Goal: Task Accomplishment & Management: Manage account settings

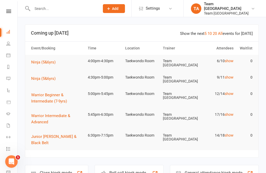
click at [10, 11] on icon at bounding box center [8, 11] width 5 height 3
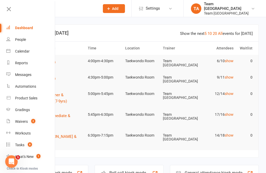
click at [29, 53] on div "Calendar" at bounding box center [22, 51] width 15 height 4
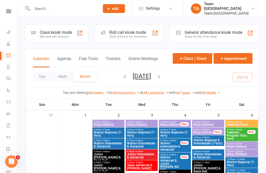
click at [43, 76] on button "Day" at bounding box center [41, 76] width 19 height 9
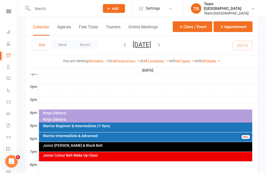
click at [97, 111] on div "Ninja (5&6yrs)" at bounding box center [147, 113] width 209 height 4
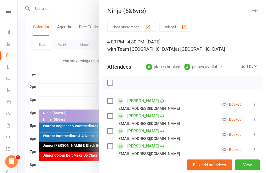
click at [248, 170] on button "View" at bounding box center [247, 164] width 25 height 11
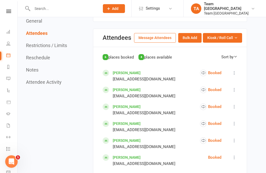
scroll to position [246, 0]
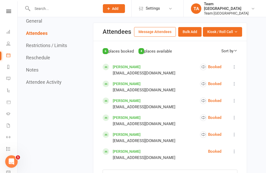
click at [230, 29] on span "Kiosk / Roll Call" at bounding box center [220, 32] width 26 height 6
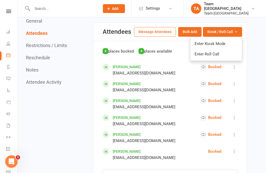
click at [216, 51] on link "Enter Roll Call" at bounding box center [216, 54] width 51 height 10
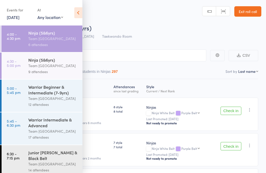
click at [78, 12] on icon at bounding box center [78, 12] width 8 height 11
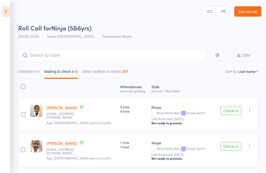
click at [246, 11] on link "Exit roll call" at bounding box center [247, 11] width 27 height 10
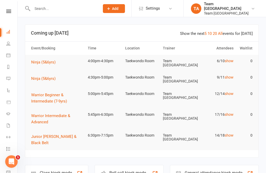
click at [6, 12] on icon at bounding box center [8, 11] width 5 height 3
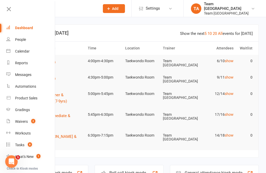
click at [30, 52] on link "Calendar" at bounding box center [30, 51] width 49 height 12
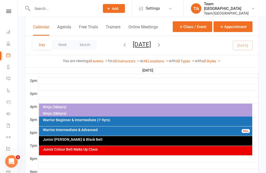
scroll to position [210, 0]
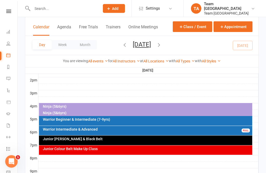
click at [77, 105] on div "Ninja (5&6yrs)" at bounding box center [147, 107] width 209 height 4
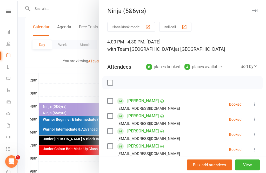
click at [249, 170] on button "View" at bounding box center [247, 164] width 25 height 11
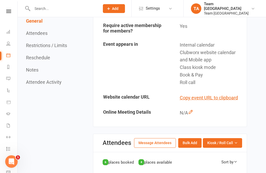
scroll to position [191, 0]
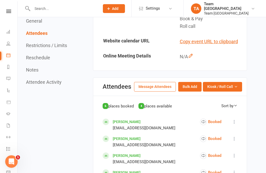
click at [239, 87] on button "Kiosk / Roll Call" at bounding box center [222, 86] width 39 height 9
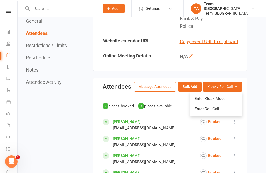
click at [217, 107] on link "Enter Roll Call" at bounding box center [216, 109] width 51 height 10
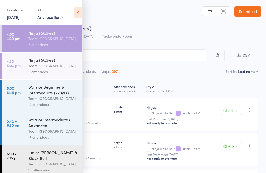
click at [52, 37] on div "Team [GEOGRAPHIC_DATA]" at bounding box center [53, 39] width 50 height 6
click at [80, 12] on icon at bounding box center [78, 12] width 8 height 11
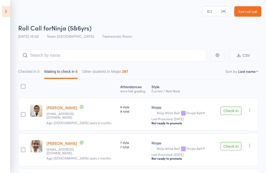
click at [246, 72] on select "First name Last name Birthday today? Behind on payments? Check in time Next pay…" at bounding box center [248, 71] width 20 height 5
select select "10"
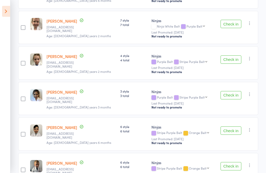
scroll to position [143, 0]
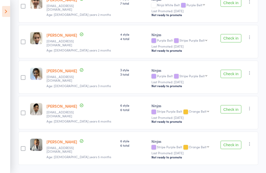
click at [5, 5] on aside "Events for 12 Sep, 2025 12 Sep, 2025 September 2025 Sun Mon Tue Wed Thu Fri Sat…" at bounding box center [5, 86] width 10 height 173
click at [4, 13] on icon at bounding box center [6, 11] width 8 height 11
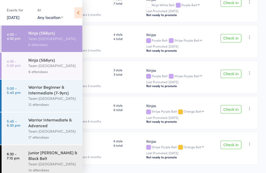
click at [39, 64] on div "Team [GEOGRAPHIC_DATA]" at bounding box center [53, 66] width 50 height 6
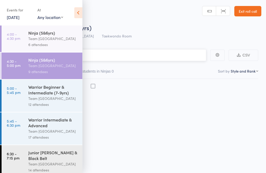
scroll to position [0, 0]
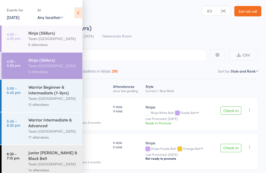
click at [61, 69] on div "Team [GEOGRAPHIC_DATA]" at bounding box center [53, 66] width 50 height 6
click at [82, 9] on icon at bounding box center [78, 12] width 8 height 11
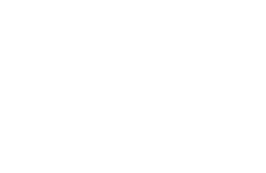
scroll to position [0, 0]
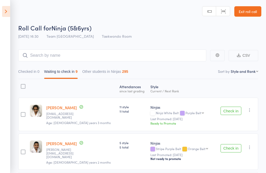
click at [248, 9] on link "Exit roll call" at bounding box center [247, 11] width 27 height 10
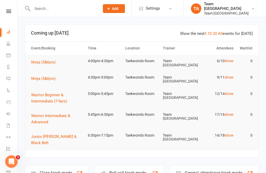
click at [8, 11] on icon at bounding box center [8, 11] width 5 height 3
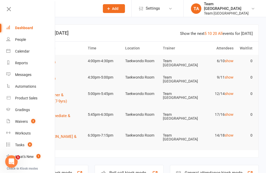
click at [29, 51] on div "Calendar" at bounding box center [22, 51] width 15 height 4
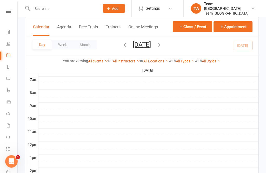
click at [151, 45] on button "[DATE]" at bounding box center [142, 44] width 18 height 7
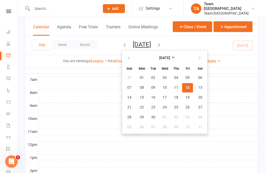
click at [198, 115] on span "04" at bounding box center [200, 117] width 4 height 4
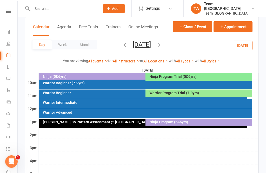
scroll to position [156, 0]
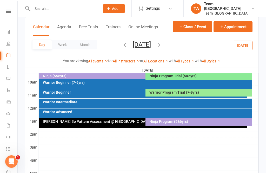
click at [103, 124] on div "[PERSON_NAME] Bo Pattern Assessment @ [GEOGRAPHIC_DATA]" at bounding box center [143, 123] width 208 height 10
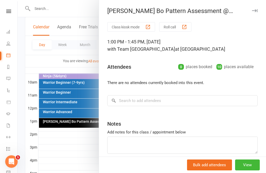
scroll to position [173, 0]
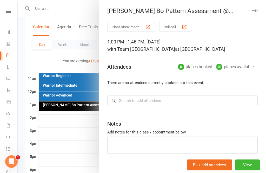
click at [75, 136] on div at bounding box center [142, 86] width 248 height 173
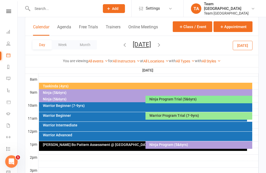
scroll to position [129, 0]
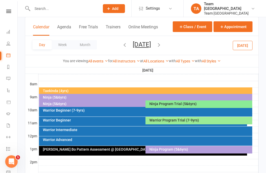
click at [151, 43] on button "Saturday, Oct 4, 2025" at bounding box center [142, 44] width 18 height 7
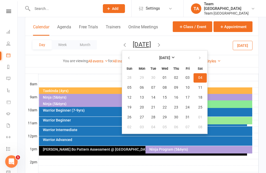
click at [124, 55] on button "button" at bounding box center [129, 57] width 11 height 9
click at [186, 88] on span "12" at bounding box center [188, 88] width 4 height 4
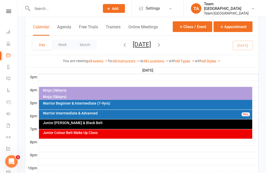
scroll to position [227, 0]
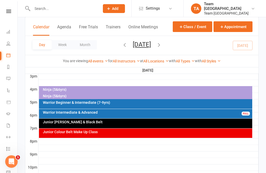
click at [65, 94] on div "Ninja (5&6yrs)" at bounding box center [147, 96] width 209 height 4
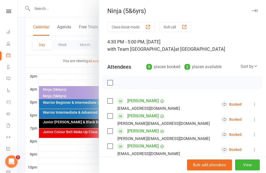
click at [79, 74] on div at bounding box center [142, 86] width 248 height 173
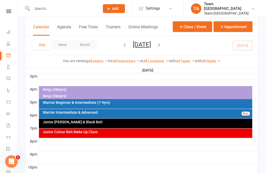
click at [64, 95] on div "Ninja (5&6yrs)" at bounding box center [147, 96] width 209 height 4
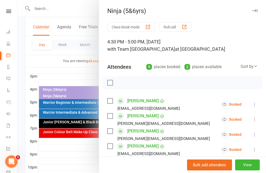
click at [249, 170] on button "View" at bounding box center [247, 164] width 25 height 11
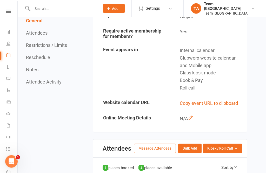
click at [230, 151] on span "Kiosk / Roll Call" at bounding box center [220, 149] width 26 height 6
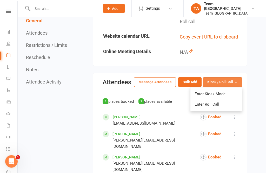
scroll to position [233, 0]
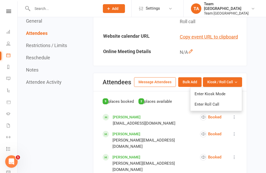
click at [208, 109] on link "Enter Roll Call" at bounding box center [216, 104] width 51 height 10
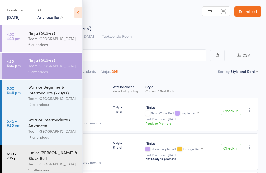
click at [55, 66] on div "Team [GEOGRAPHIC_DATA]" at bounding box center [53, 66] width 50 height 6
click at [78, 11] on icon at bounding box center [78, 12] width 8 height 11
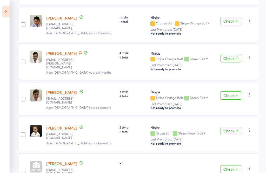
scroll to position [253, 0]
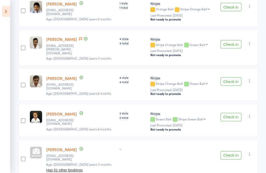
click at [6, 8] on icon at bounding box center [6, 11] width 8 height 11
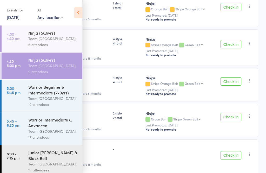
click at [37, 98] on div "Team [GEOGRAPHIC_DATA]" at bounding box center [53, 98] width 50 height 6
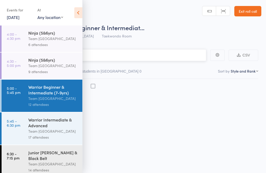
scroll to position [0, 0]
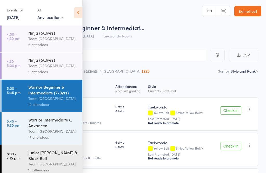
click at [80, 9] on icon at bounding box center [78, 12] width 8 height 11
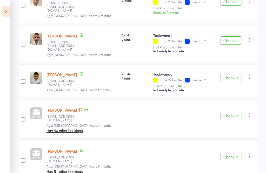
scroll to position [359, 0]
click at [6, 10] on icon at bounding box center [6, 11] width 8 height 11
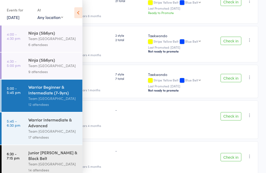
click at [49, 123] on div "Warrior Intermediate & Advanced" at bounding box center [53, 122] width 50 height 11
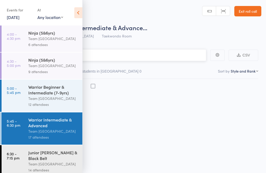
scroll to position [0, 0]
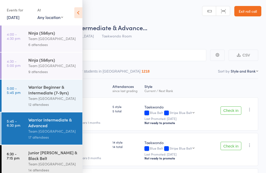
click at [50, 123] on div "Warrior Intermediate & Advanced" at bounding box center [53, 122] width 50 height 11
click at [76, 14] on icon at bounding box center [78, 12] width 8 height 11
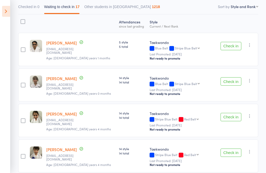
scroll to position [65, 0]
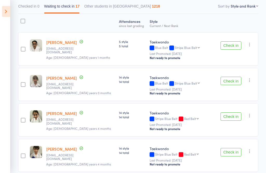
click at [251, 116] on icon "button" at bounding box center [249, 115] width 5 height 5
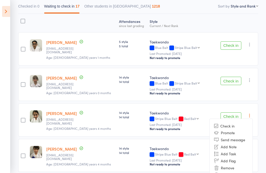
click at [240, 173] on li "Mark absent" at bounding box center [231, 174] width 43 height 7
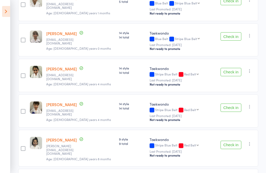
scroll to position [110, 0]
click at [252, 71] on icon "button" at bounding box center [249, 70] width 5 height 5
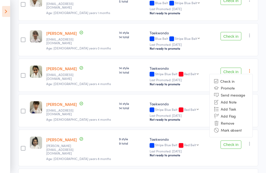
click at [242, 129] on li "Mark absent" at bounding box center [231, 129] width 43 height 7
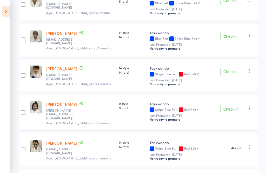
click at [251, 73] on icon "button" at bounding box center [249, 70] width 5 height 5
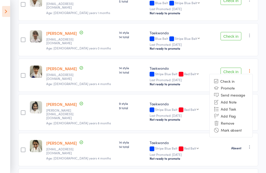
click at [243, 129] on li "Mark absent" at bounding box center [231, 129] width 43 height 7
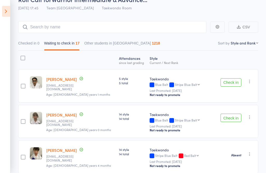
scroll to position [0, 0]
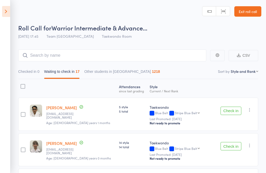
click at [249, 10] on link "Exit roll call" at bounding box center [247, 11] width 27 height 10
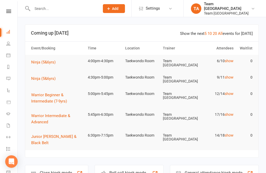
click at [11, 10] on icon at bounding box center [8, 11] width 5 height 3
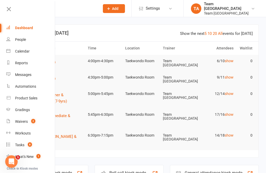
click at [33, 53] on link "Calendar" at bounding box center [30, 51] width 49 height 12
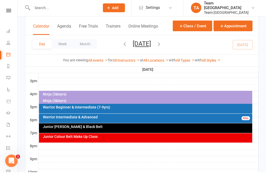
scroll to position [222, 0]
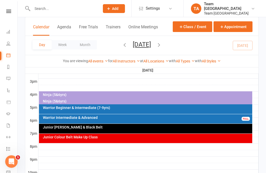
click at [115, 118] on div "Warrior Intermediate & Advanced" at bounding box center [147, 118] width 209 height 4
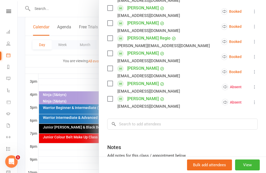
scroll to position [244, 0]
click at [149, 122] on input "search" at bounding box center [182, 124] width 151 height 11
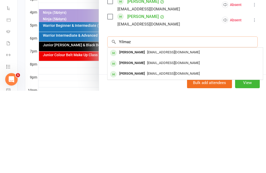
type input "Yilmaz"
click at [133, 152] on div "Benjamin Yilmaz" at bounding box center [132, 156] width 30 height 8
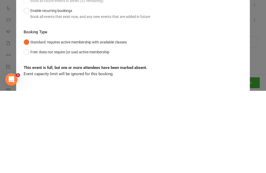
scroll to position [243, 0]
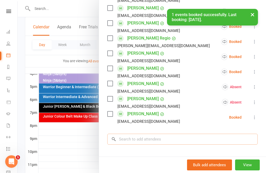
click at [134, 136] on input "search" at bounding box center [182, 139] width 151 height 11
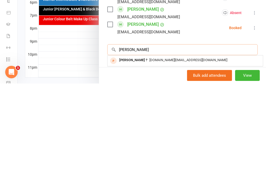
scroll to position [251, 0]
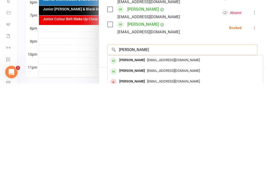
type input "Samuel yilm"
click at [149, 147] on span "Dubyosorio@gmail.com" at bounding box center [173, 149] width 53 height 4
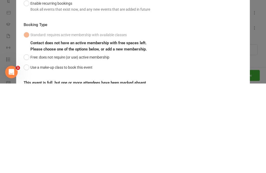
scroll to position [243, 0]
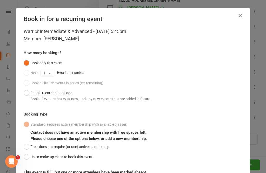
click at [27, 154] on button "Use a make-up class to book this event" at bounding box center [58, 157] width 69 height 10
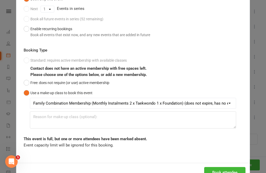
click at [226, 171] on button "Book attendee" at bounding box center [224, 172] width 41 height 11
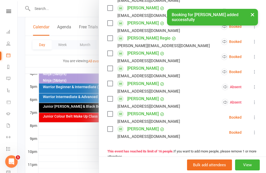
click at [245, 170] on button "View" at bounding box center [247, 164] width 25 height 11
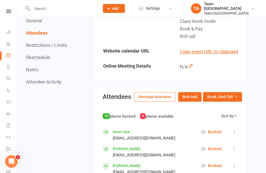
click at [232, 94] on span "Kiosk / Roll Call" at bounding box center [220, 97] width 26 height 6
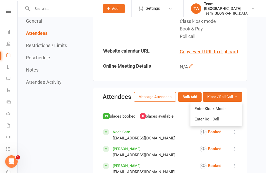
click at [224, 116] on link "Enter Roll Call" at bounding box center [216, 119] width 51 height 10
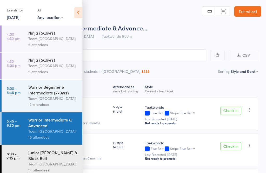
click at [60, 127] on div "Warrior Intermediate & Advanced" at bounding box center [53, 122] width 50 height 11
click at [79, 13] on icon at bounding box center [78, 12] width 8 height 11
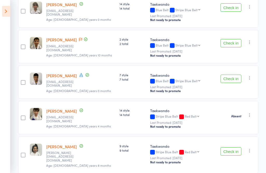
scroll to position [139, 0]
click at [82, 77] on icon at bounding box center [81, 75] width 5 height 5
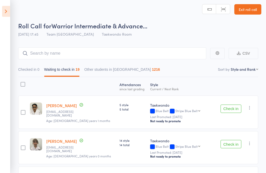
scroll to position [13, 0]
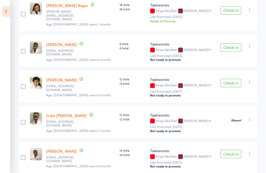
scroll to position [607, 0]
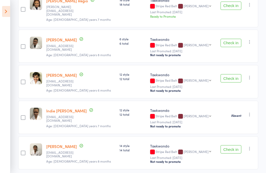
click at [9, 7] on icon at bounding box center [6, 11] width 8 height 11
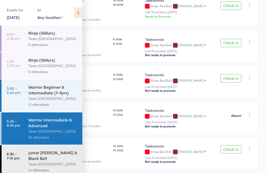
click at [44, 161] on div "Junior [PERSON_NAME] & Black Belt" at bounding box center [53, 154] width 50 height 11
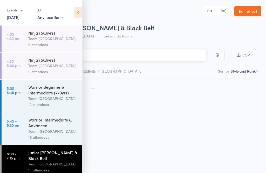
scroll to position [0, 0]
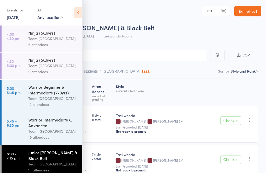
click at [79, 13] on icon at bounding box center [78, 12] width 8 height 11
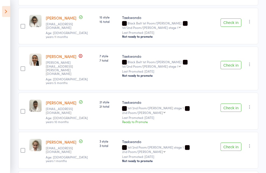
scroll to position [436, 0]
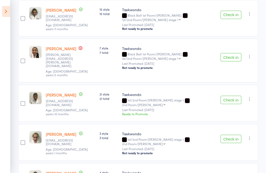
click at [7, 11] on icon at bounding box center [6, 11] width 8 height 11
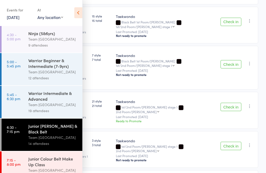
scroll to position [26, 0]
click at [46, 167] on div "Junior Colour Belt Make Up Class" at bounding box center [53, 161] width 50 height 11
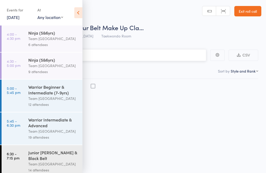
scroll to position [0, 0]
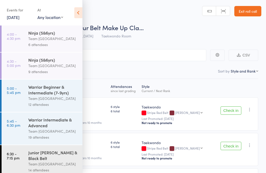
click at [75, 11] on icon at bounding box center [78, 12] width 8 height 11
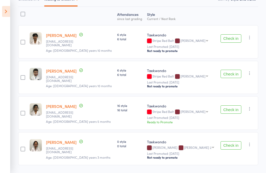
scroll to position [0, 0]
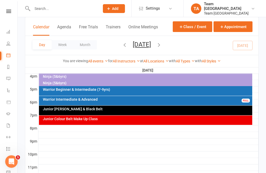
click at [51, 6] on input "text" at bounding box center [64, 8] width 66 height 7
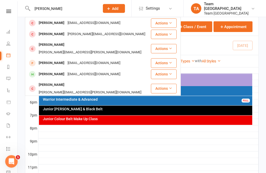
type input "[PERSON_NAME]"
click at [58, 70] on div "[PERSON_NAME]" at bounding box center [51, 74] width 29 height 8
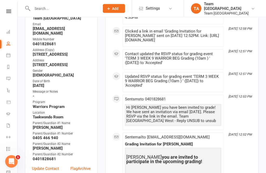
scroll to position [108, 0]
